Goal: Task Accomplishment & Management: Manage account settings

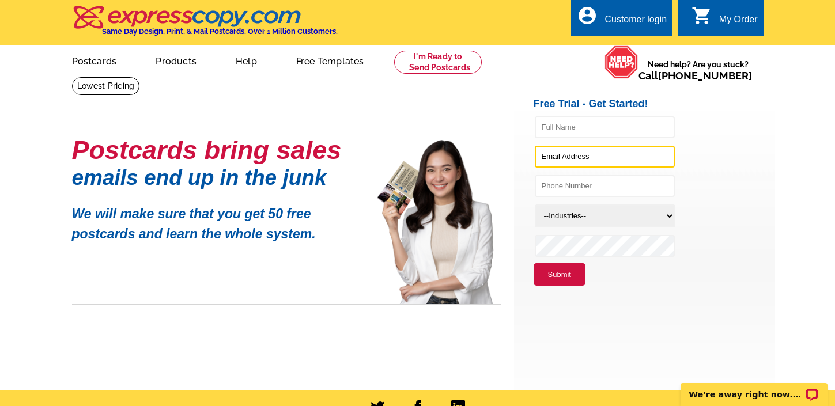
type input "[EMAIL_ADDRESS][DOMAIN_NAME]"
click at [612, 22] on div "Customer login" at bounding box center [636, 22] width 62 height 16
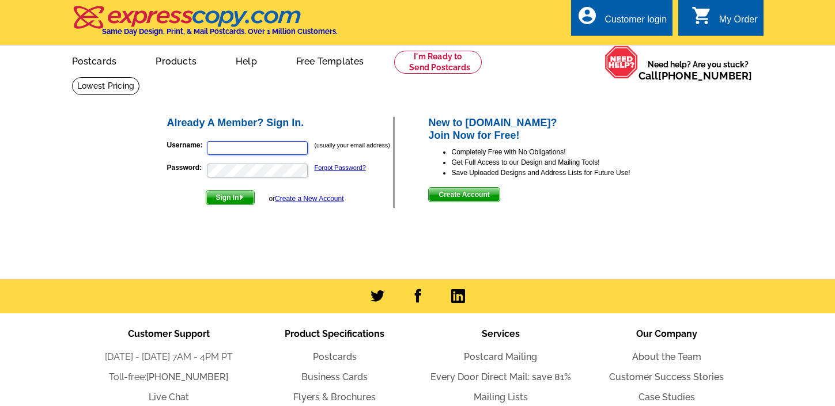
type input "[EMAIL_ADDRESS][DOMAIN_NAME]"
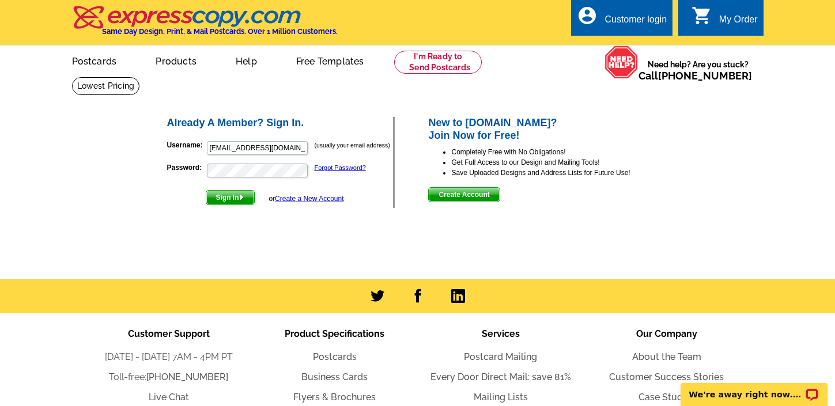
click at [229, 199] on span "Sign In" at bounding box center [230, 198] width 48 height 14
